Goal: Information Seeking & Learning: Learn about a topic

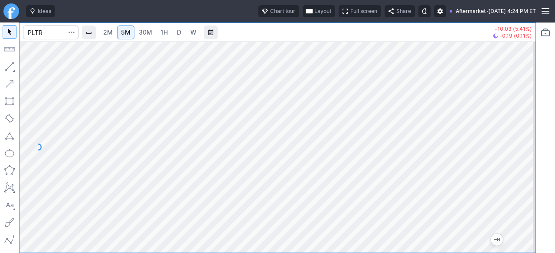
drag, startPoint x: 523, startPoint y: 207, endPoint x: 522, endPoint y: 165, distance: 41.6
click at [522, 165] on div at bounding box center [526, 145] width 18 height 190
click at [526, 172] on div at bounding box center [526, 145] width 18 height 190
drag, startPoint x: 533, startPoint y: 211, endPoint x: 524, endPoint y: 160, distance: 51.1
click at [524, 160] on div at bounding box center [526, 145] width 18 height 190
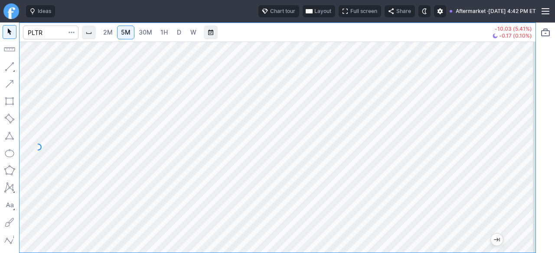
drag, startPoint x: 522, startPoint y: 134, endPoint x: 520, endPoint y: 154, distance: 20.0
click at [522, 154] on div at bounding box center [526, 145] width 18 height 190
drag, startPoint x: 522, startPoint y: 135, endPoint x: 522, endPoint y: 164, distance: 29.5
click at [522, 164] on div at bounding box center [526, 145] width 18 height 190
drag, startPoint x: 523, startPoint y: 147, endPoint x: 527, endPoint y: 117, distance: 30.1
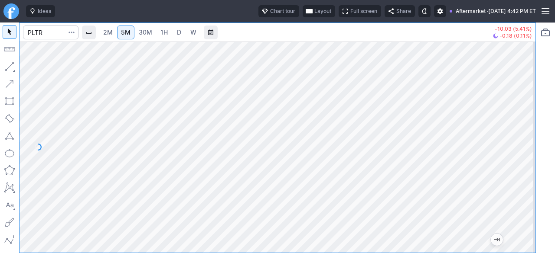
click at [527, 117] on div at bounding box center [526, 145] width 18 height 190
drag, startPoint x: 526, startPoint y: 132, endPoint x: 526, endPoint y: 149, distance: 17.8
click at [526, 149] on div at bounding box center [526, 145] width 18 height 190
drag, startPoint x: 528, startPoint y: 167, endPoint x: 526, endPoint y: 175, distance: 8.0
click at [526, 175] on div at bounding box center [526, 145] width 18 height 190
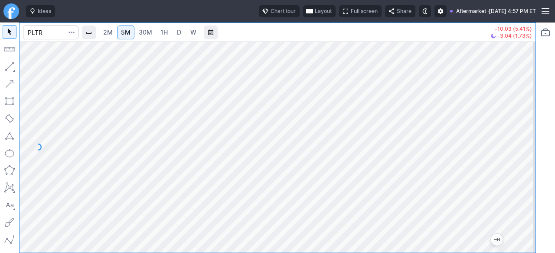
drag, startPoint x: 518, startPoint y: 169, endPoint x: 519, endPoint y: 176, distance: 7.5
click at [519, 176] on div at bounding box center [526, 145] width 18 height 190
drag, startPoint x: 522, startPoint y: 157, endPoint x: 520, endPoint y: 204, distance: 46.8
click at [521, 204] on div at bounding box center [526, 145] width 18 height 190
drag, startPoint x: 522, startPoint y: 148, endPoint x: 517, endPoint y: 168, distance: 20.8
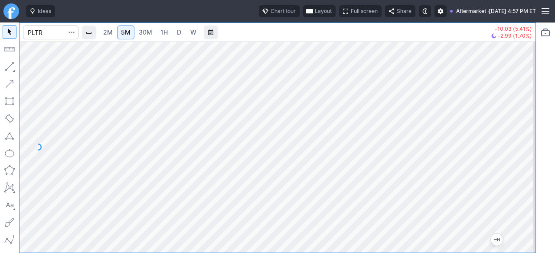
click at [518, 168] on div at bounding box center [526, 145] width 18 height 190
drag, startPoint x: 523, startPoint y: 166, endPoint x: 531, endPoint y: 132, distance: 35.1
click at [531, 132] on div at bounding box center [526, 145] width 18 height 190
drag, startPoint x: 522, startPoint y: 147, endPoint x: 519, endPoint y: 160, distance: 13.0
click at [525, 159] on div at bounding box center [526, 145] width 18 height 190
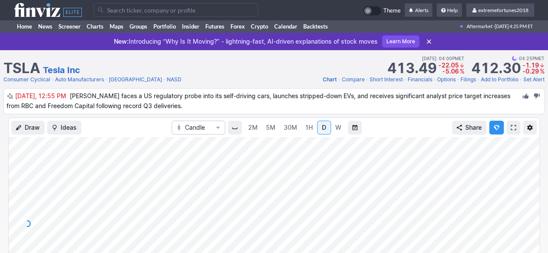
drag, startPoint x: 528, startPoint y: 178, endPoint x: 528, endPoint y: 184, distance: 5.6
click at [528, 184] on div at bounding box center [530, 222] width 18 height 152
drag, startPoint x: 532, startPoint y: 173, endPoint x: 531, endPoint y: 192, distance: 19.1
click at [531, 192] on div at bounding box center [530, 222] width 18 height 152
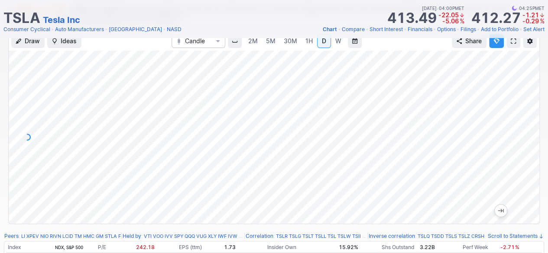
scroll to position [43, 0]
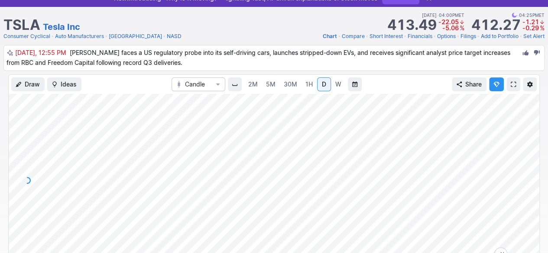
drag, startPoint x: 522, startPoint y: 171, endPoint x: 522, endPoint y: 185, distance: 13.9
click at [522, 185] on div at bounding box center [530, 179] width 18 height 152
